Goal: Task Accomplishment & Management: Manage account settings

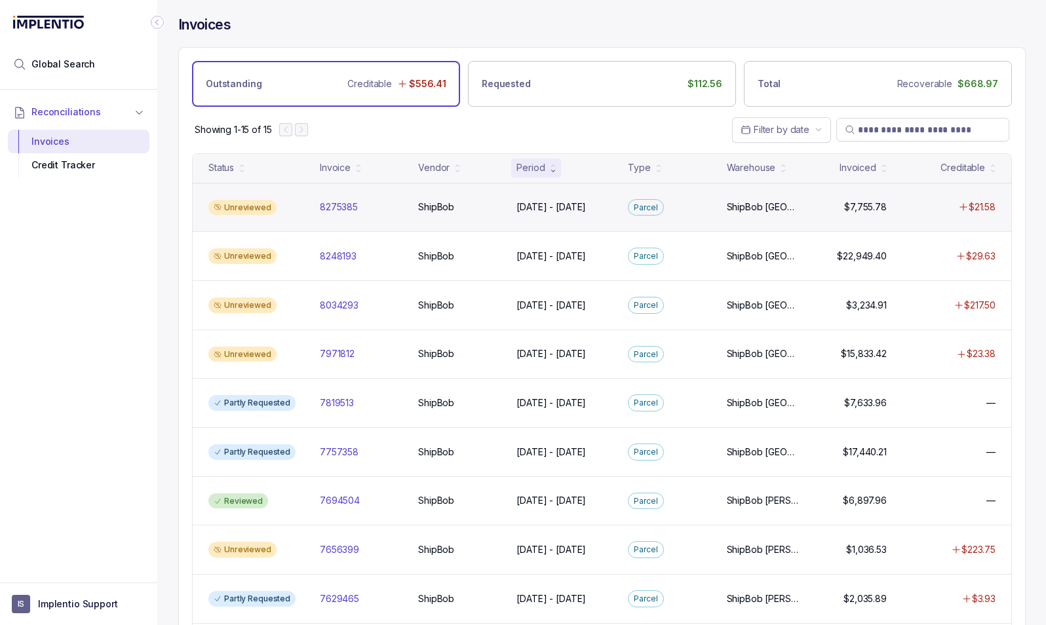
click at [315, 206] on div "8275385 8275385" at bounding box center [361, 207] width 93 height 13
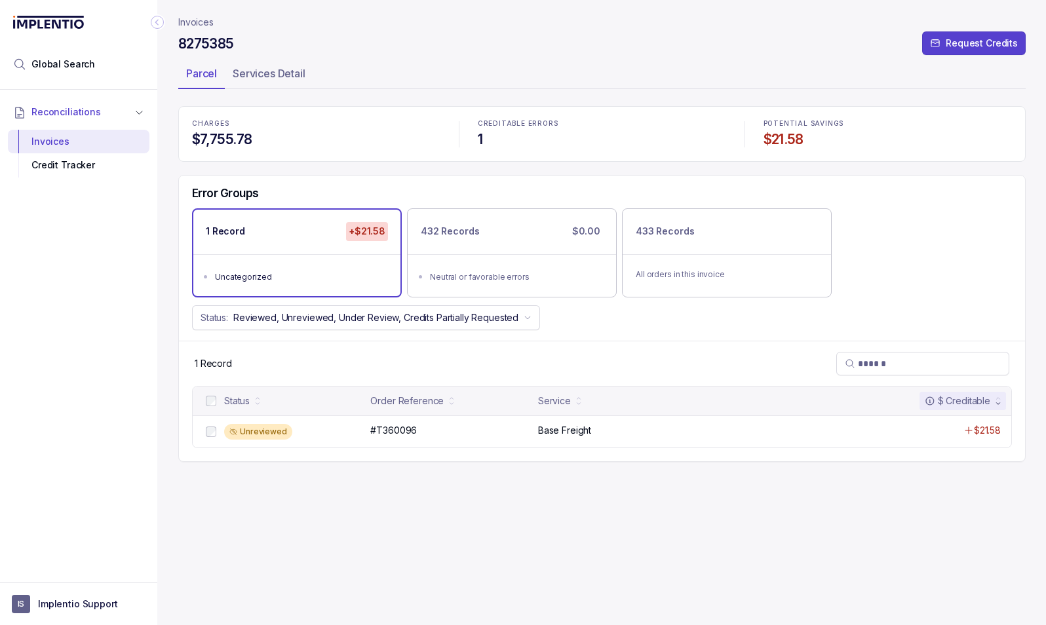
click at [194, 19] on p "Invoices" at bounding box center [195, 22] width 35 height 13
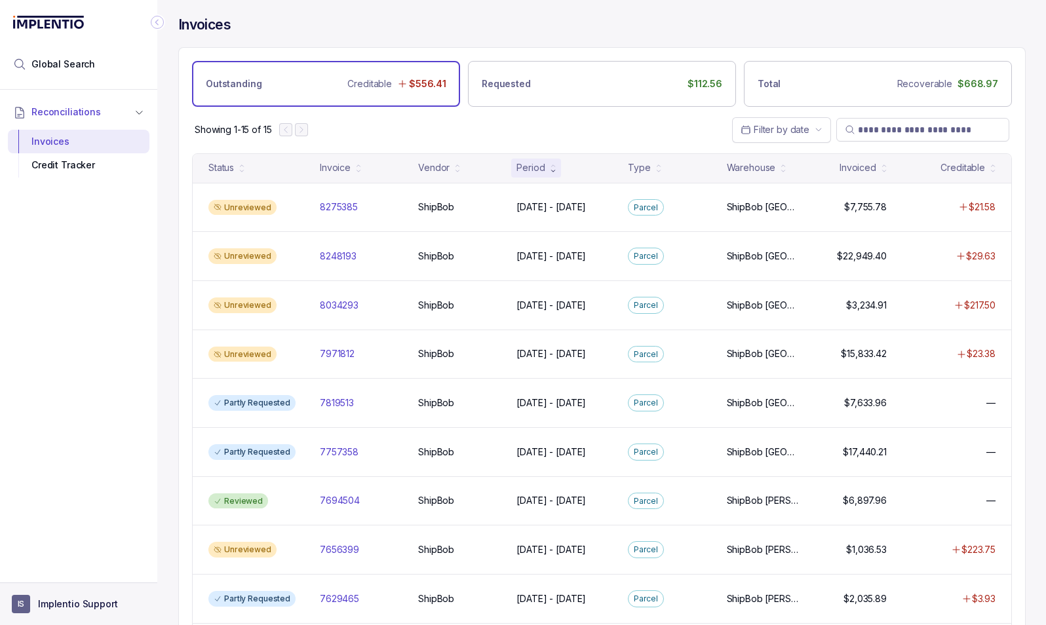
click at [75, 604] on p "Implentio Support" at bounding box center [78, 604] width 80 height 13
click at [58, 579] on p "Logout" at bounding box center [86, 575] width 109 height 13
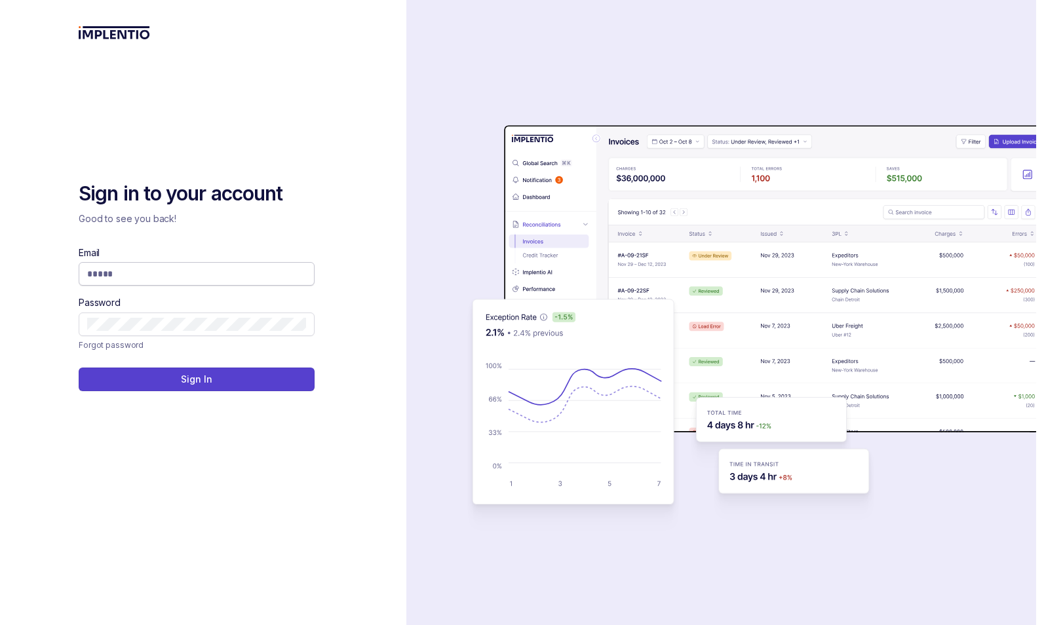
click at [142, 273] on input "Email" at bounding box center [196, 273] width 219 height 13
type input "**********"
